Goal: Task Accomplishment & Management: Manage account settings

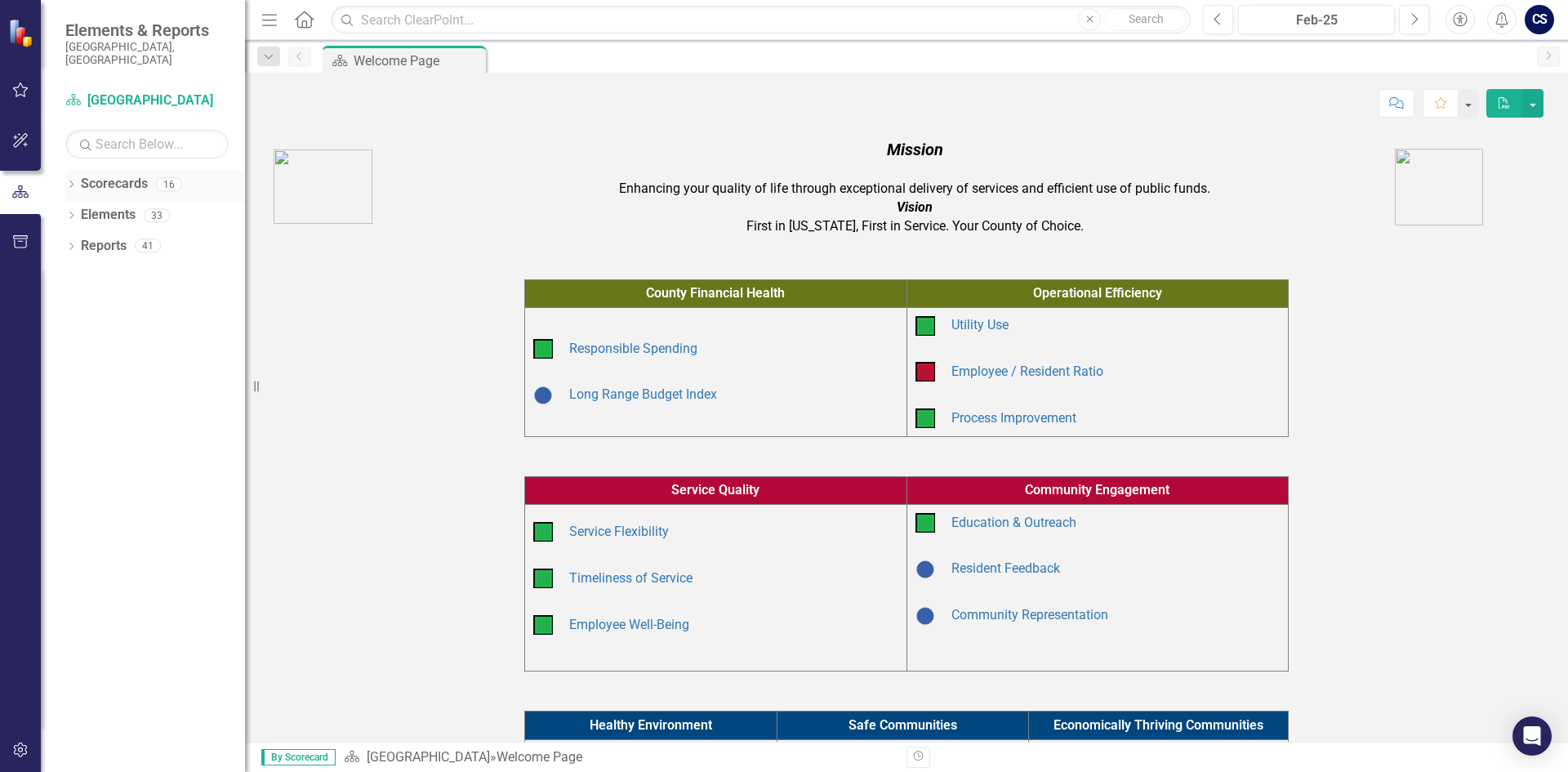
click at [123, 174] on link "Scorecards" at bounding box center [114, 184] width 67 height 19
click at [74, 182] on icon "Dropdown" at bounding box center [71, 186] width 12 height 9
click at [132, 237] on link "Community Resources" at bounding box center [167, 246] width 155 height 19
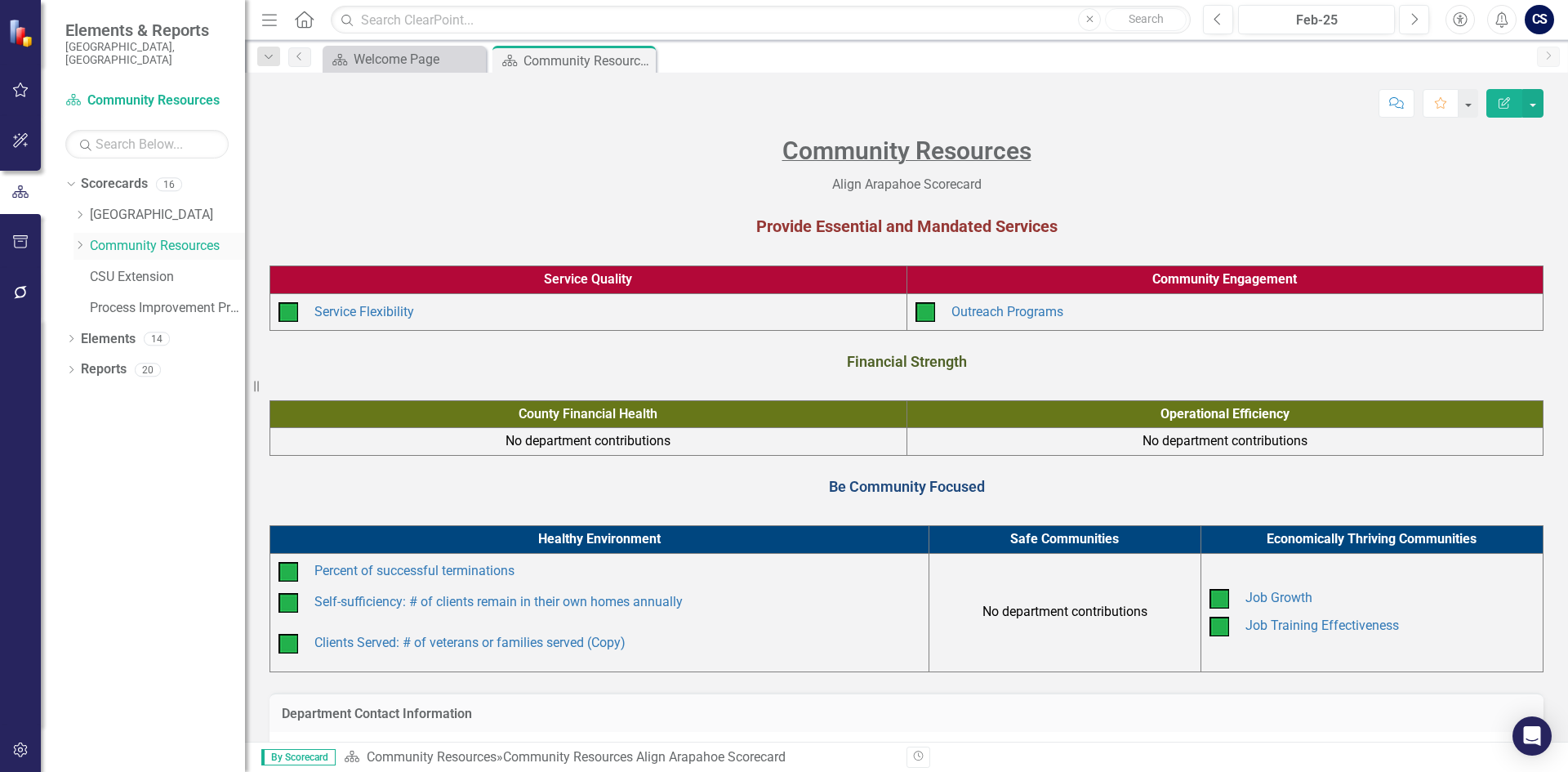
click at [85, 240] on icon "Dropdown" at bounding box center [79, 245] width 12 height 10
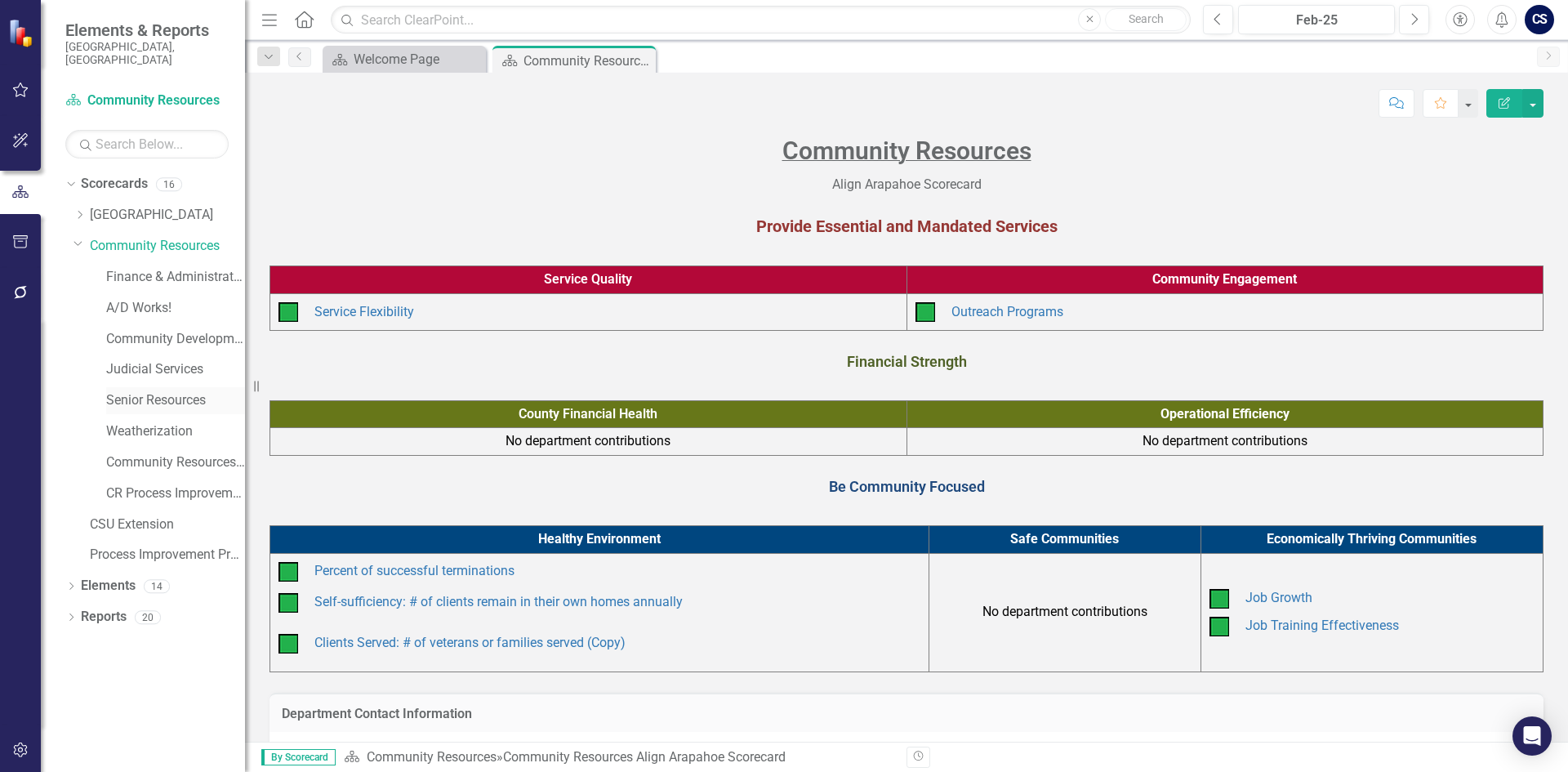
click at [159, 391] on link "Senior Resources" at bounding box center [175, 400] width 139 height 19
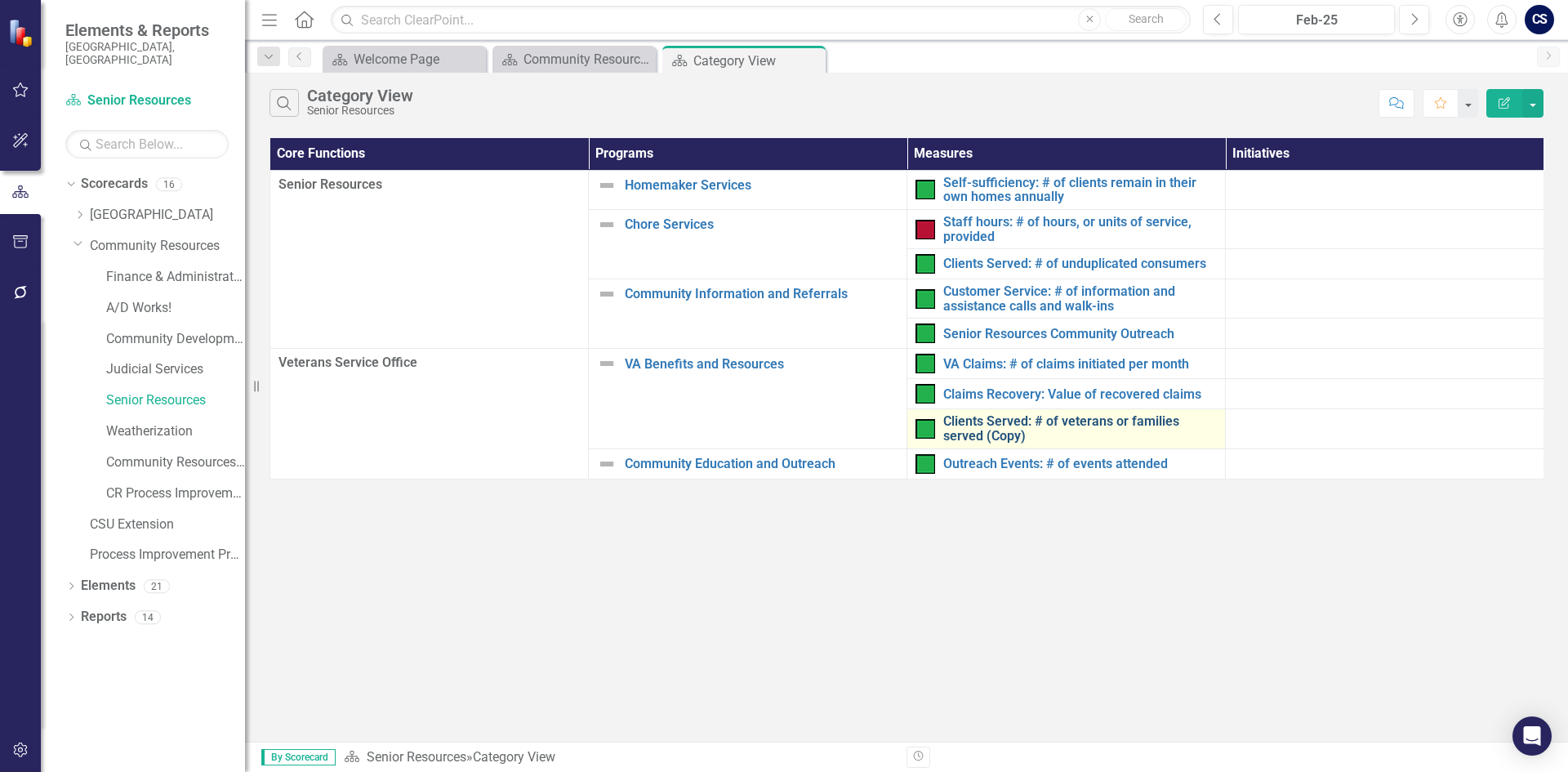
click at [1010, 428] on link "Clients Served: # of veterans or families served (Copy)" at bounding box center [1080, 428] width 274 height 28
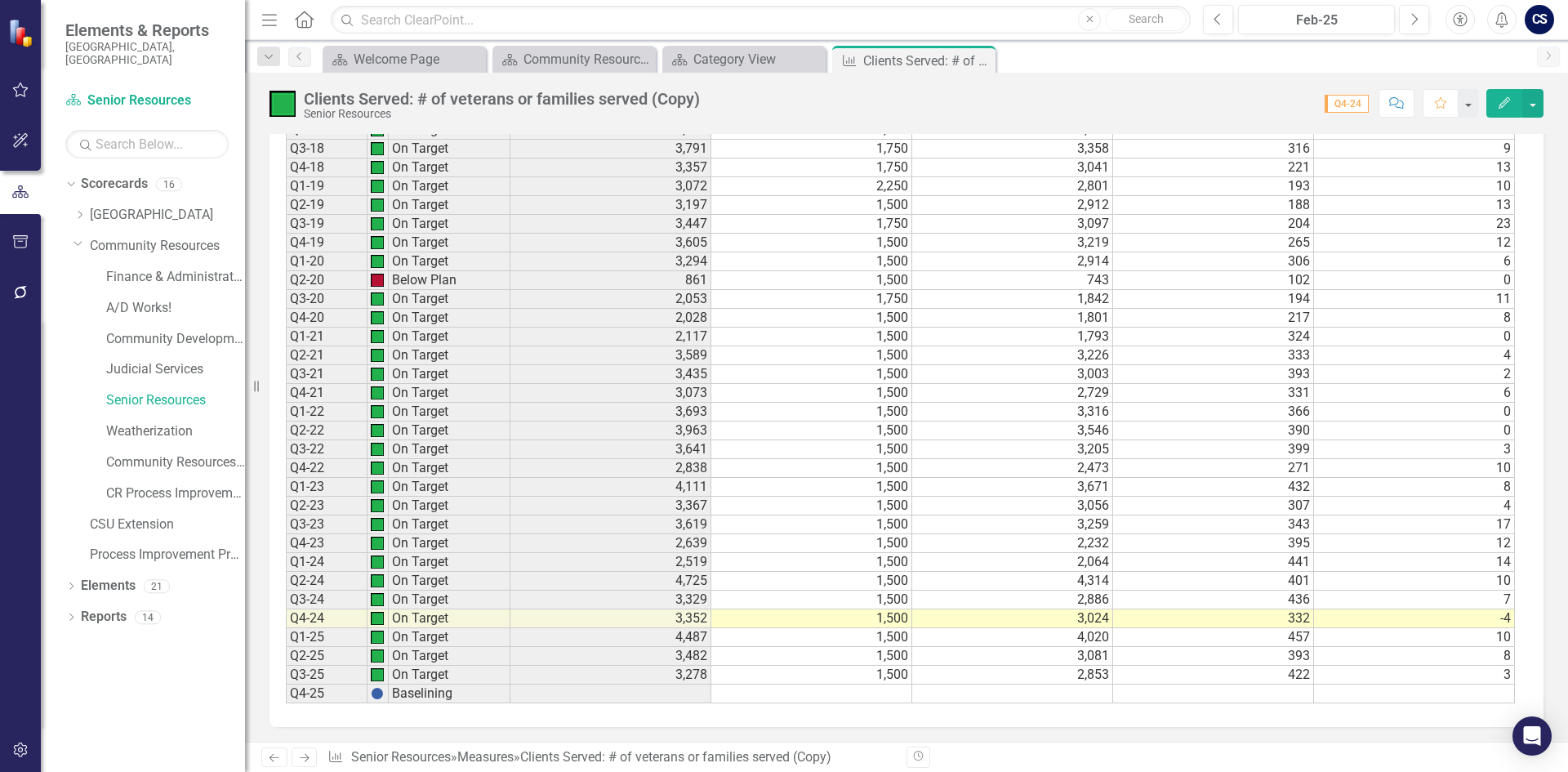
scroll to position [1439, 0]
click at [1051, 671] on td "2,853" at bounding box center [1013, 673] width 201 height 19
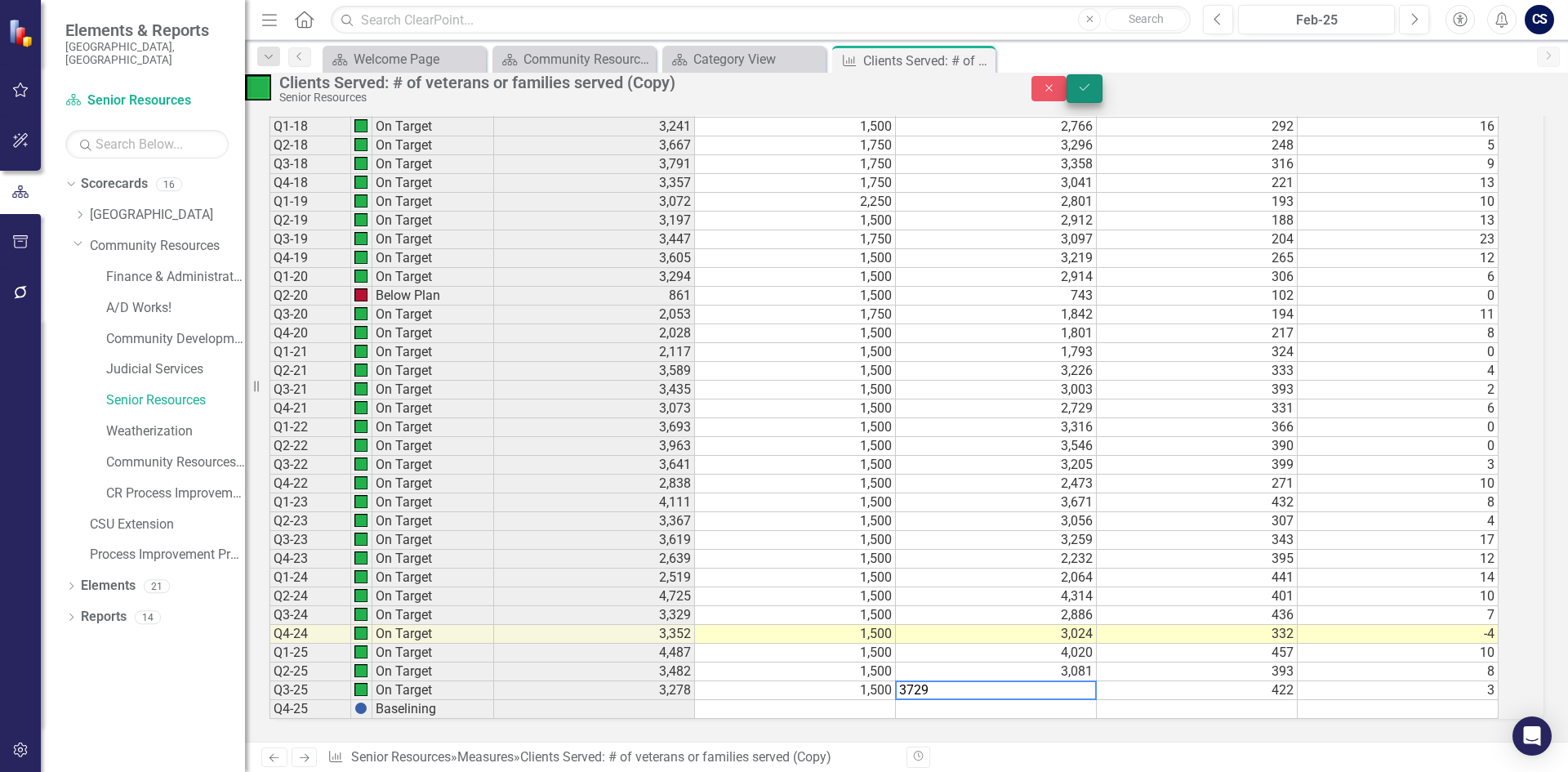
type textarea "3729"
click at [1102, 89] on button "Save" at bounding box center [1084, 88] width 36 height 28
